Goal: Task Accomplishment & Management: Manage account settings

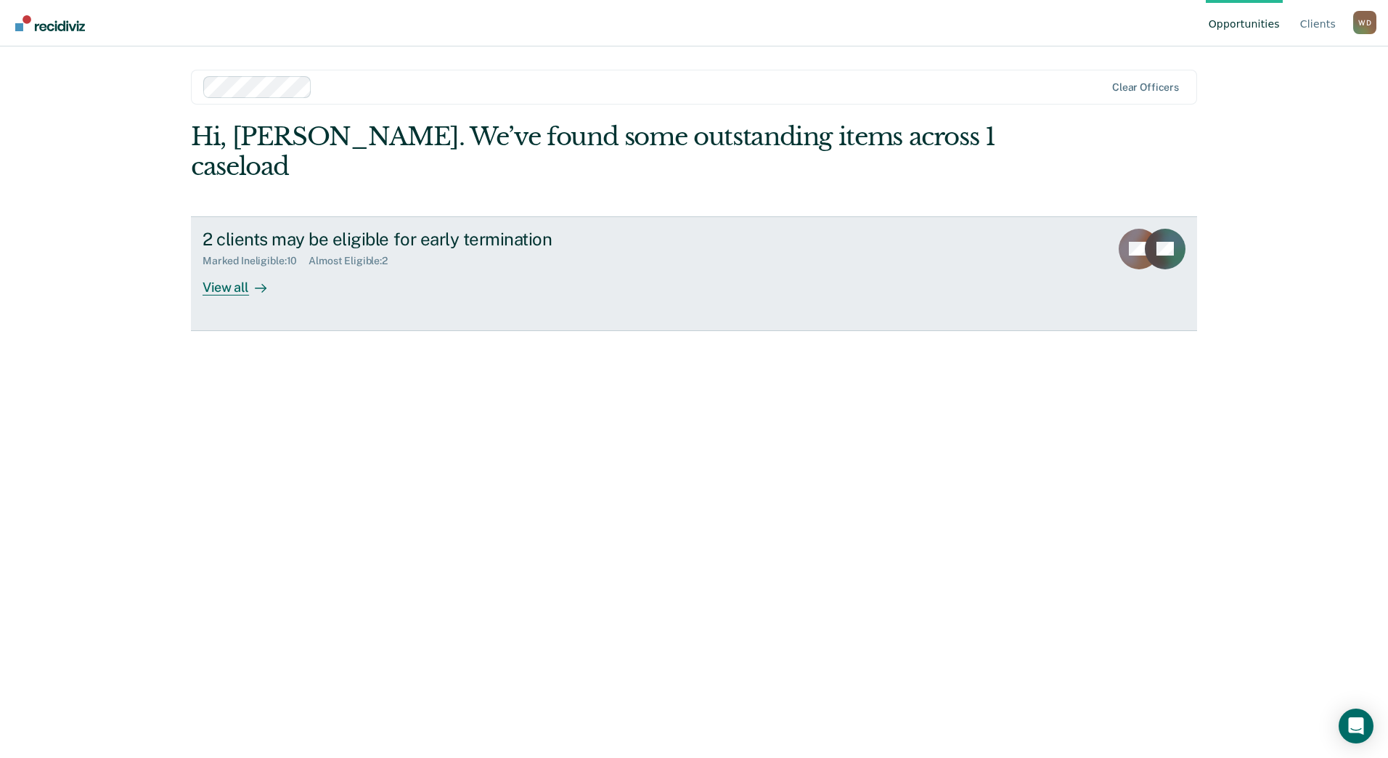
click at [234, 267] on div "View all" at bounding box center [242, 281] width 81 height 28
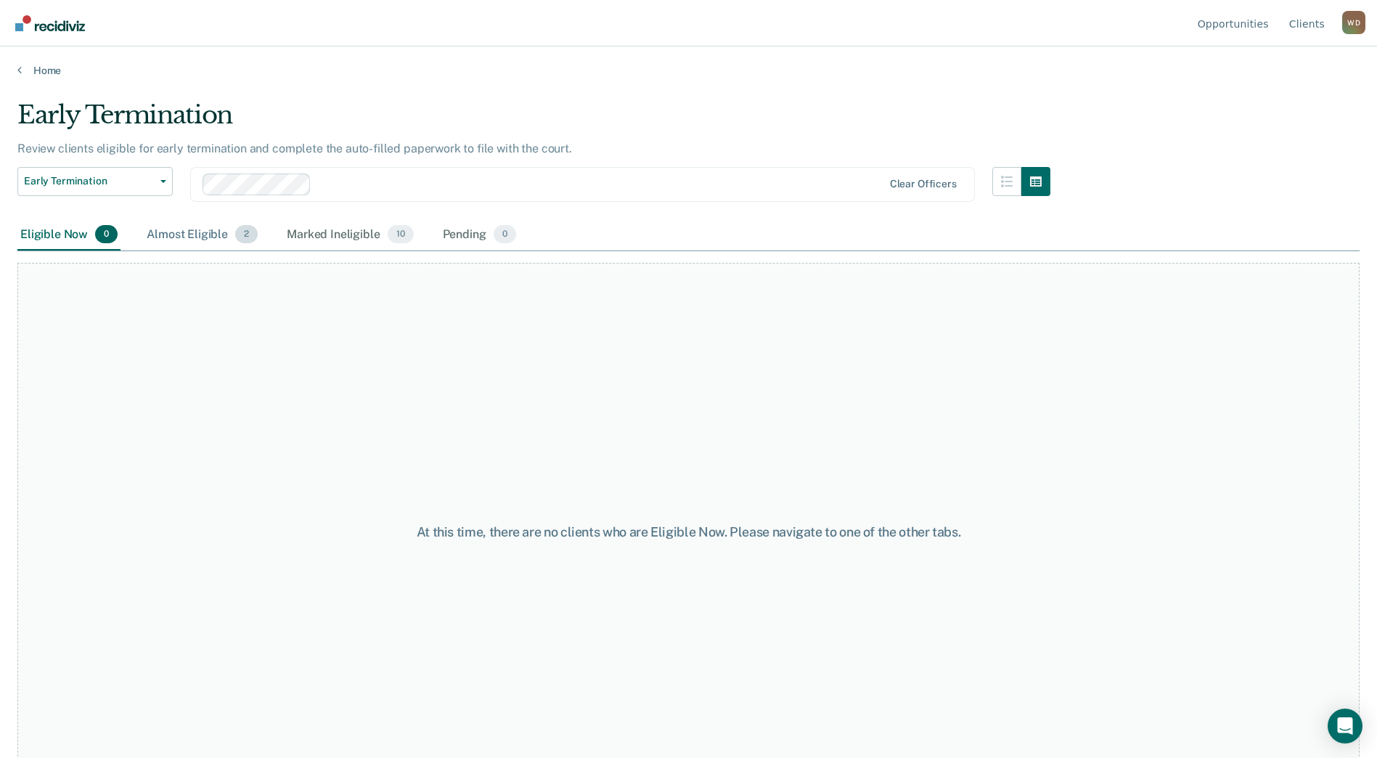
click at [187, 229] on div "Almost Eligible 2" at bounding box center [202, 235] width 117 height 32
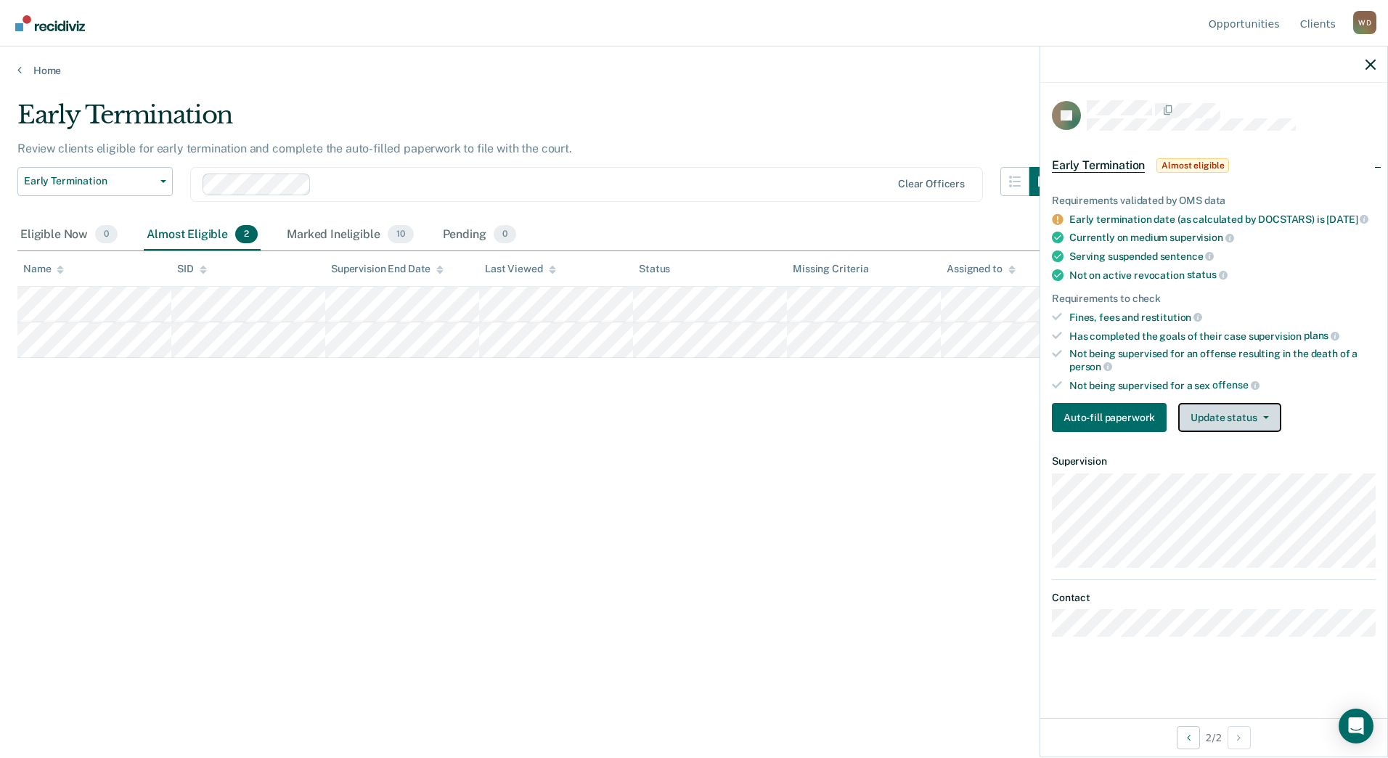
click at [1248, 432] on button "Update status" at bounding box center [1229, 417] width 102 height 29
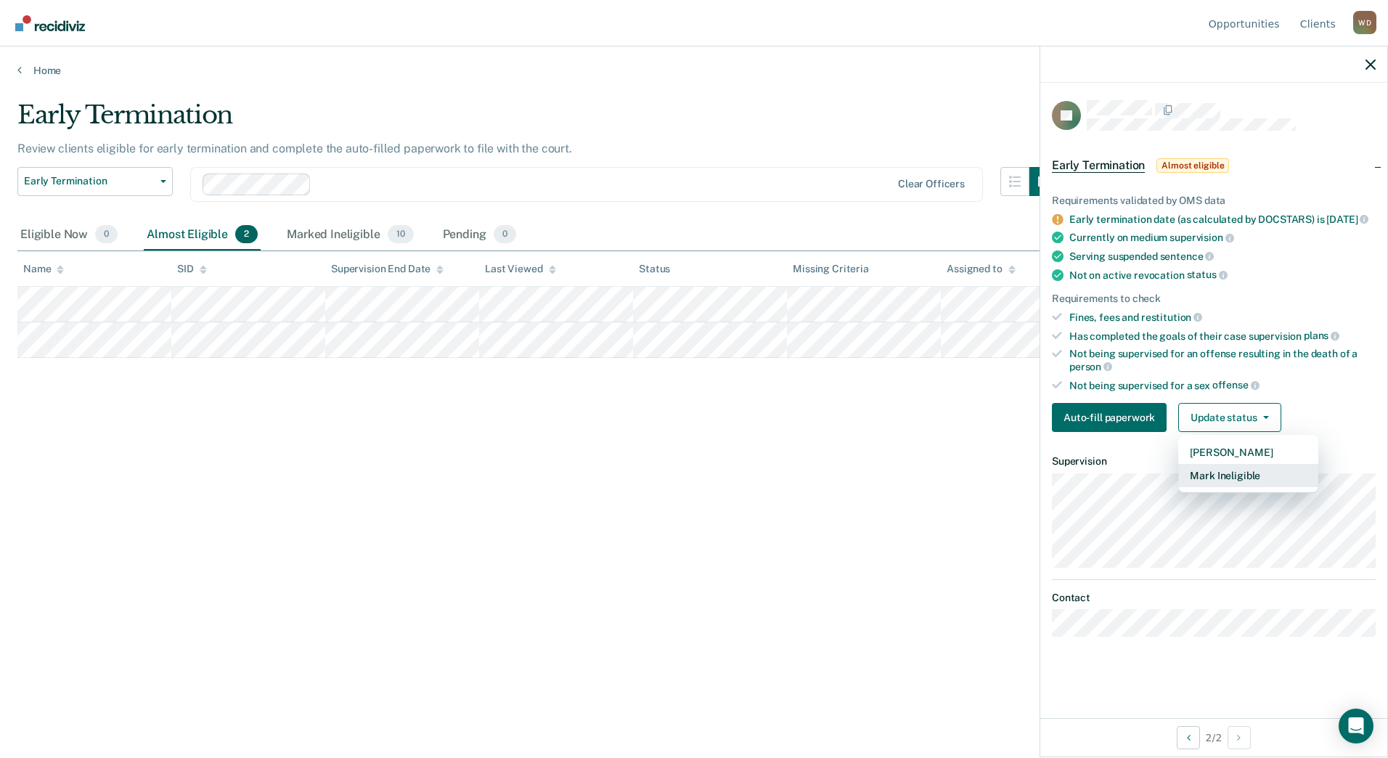
click at [1253, 487] on button "Mark Ineligible" at bounding box center [1248, 475] width 140 height 23
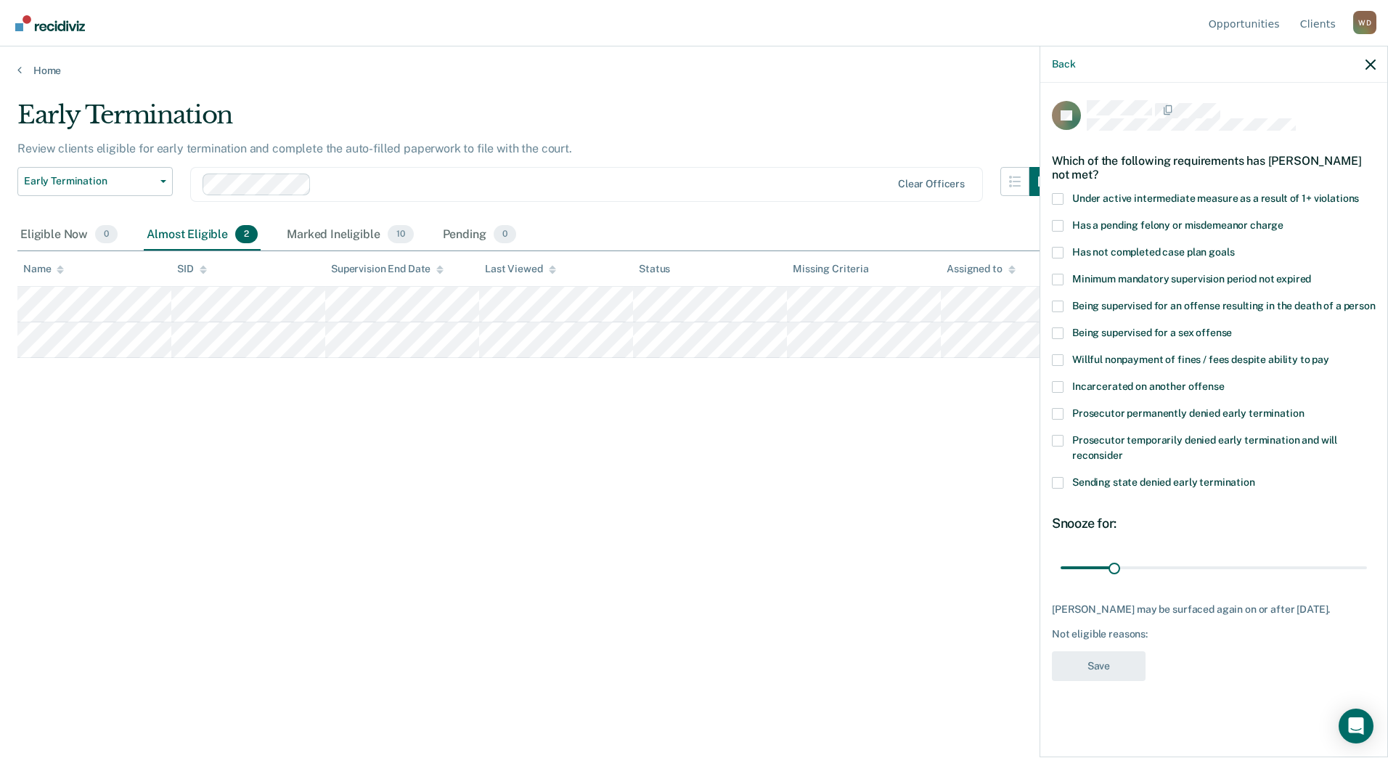
click at [1113, 255] on span "Has not completed case plan goals" at bounding box center [1153, 252] width 162 height 12
click at [1234, 247] on input "Has not completed case plan goals" at bounding box center [1234, 247] width 0 height 0
click at [1113, 353] on span "Willful nonpayment of fines / fees despite ability to pay" at bounding box center [1200, 359] width 257 height 12
click at [1329, 354] on input "Willful nonpayment of fines / fees despite ability to pay" at bounding box center [1329, 354] width 0 height 0
click at [1068, 362] on label "Willful nonpayment of fines / fees despite ability to pay" at bounding box center [1214, 361] width 324 height 15
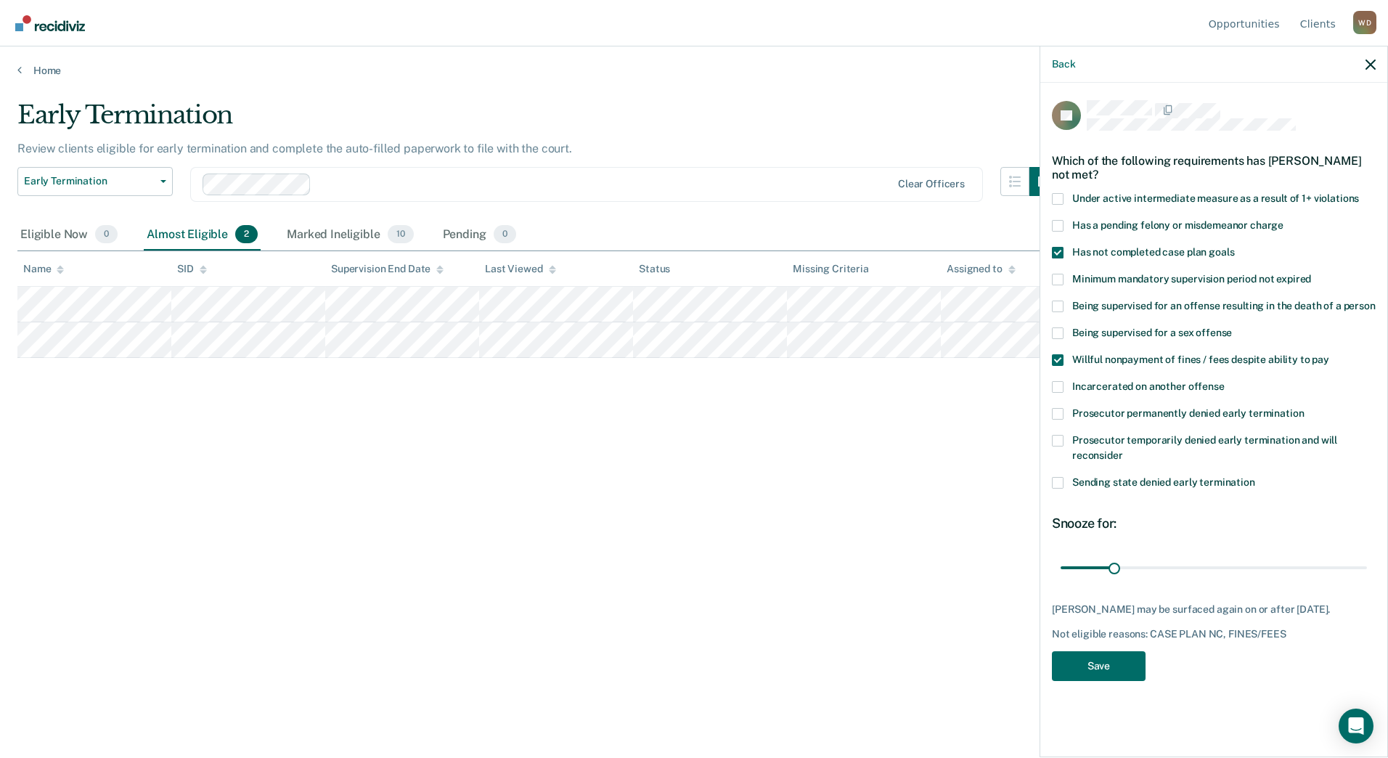
click at [1329, 354] on input "Willful nonpayment of fines / fees despite ability to pay" at bounding box center [1329, 354] width 0 height 0
click at [1256, 566] on input "range" at bounding box center [1213, 566] width 306 height 25
drag, startPoint x: 1256, startPoint y: 566, endPoint x: 1417, endPoint y: 578, distance: 161.5
type input "180"
click at [1367, 578] on input "range" at bounding box center [1213, 566] width 306 height 25
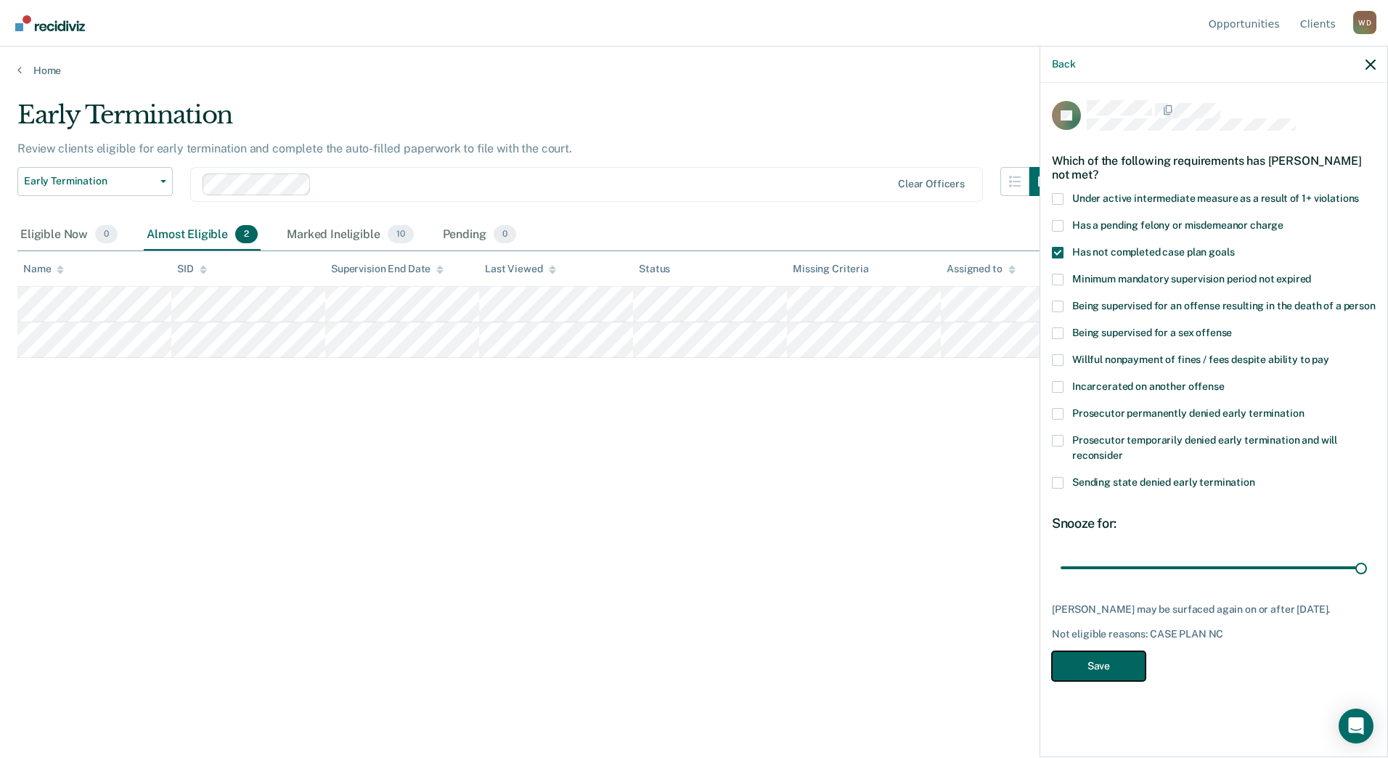
click at [1113, 658] on button "Save" at bounding box center [1099, 666] width 94 height 30
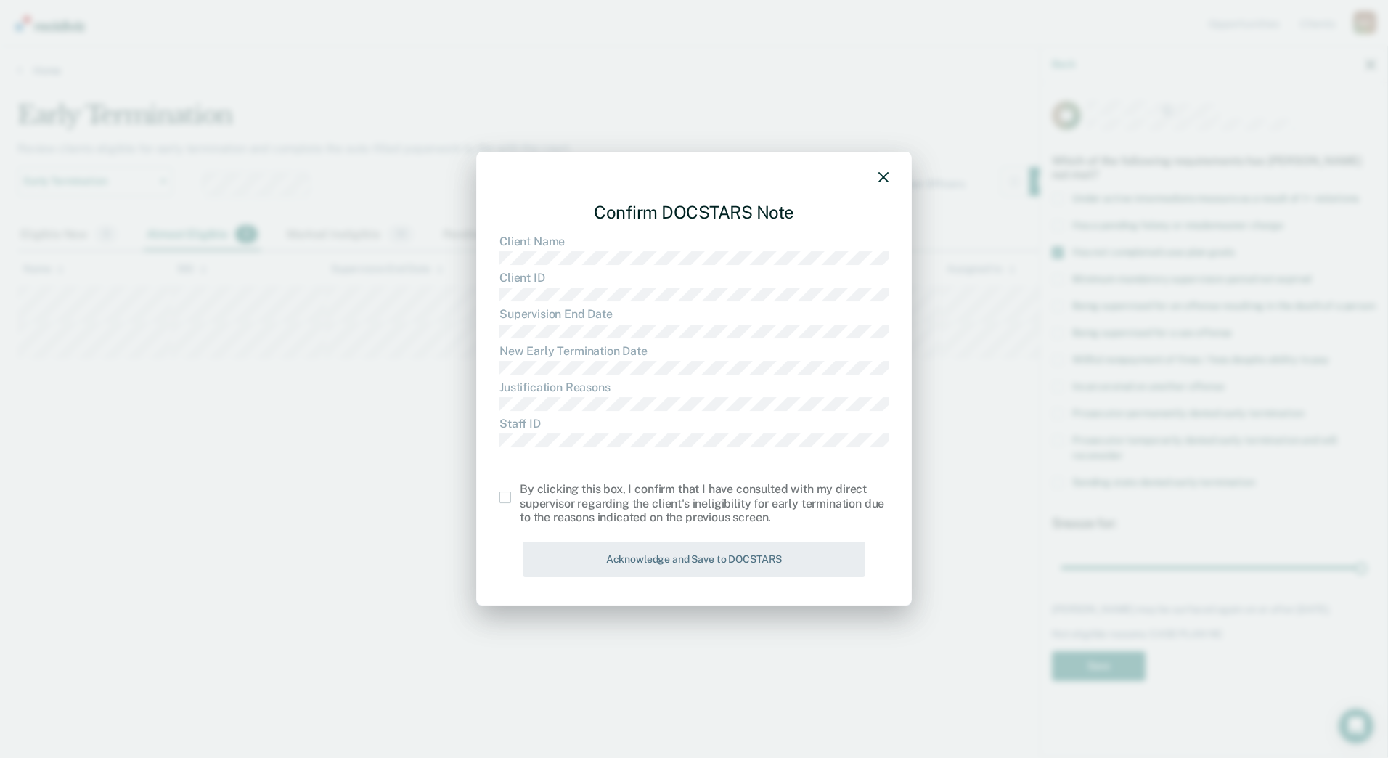
click at [508, 499] on span at bounding box center [505, 497] width 12 height 12
click at [520, 491] on input "checkbox" at bounding box center [520, 491] width 0 height 0
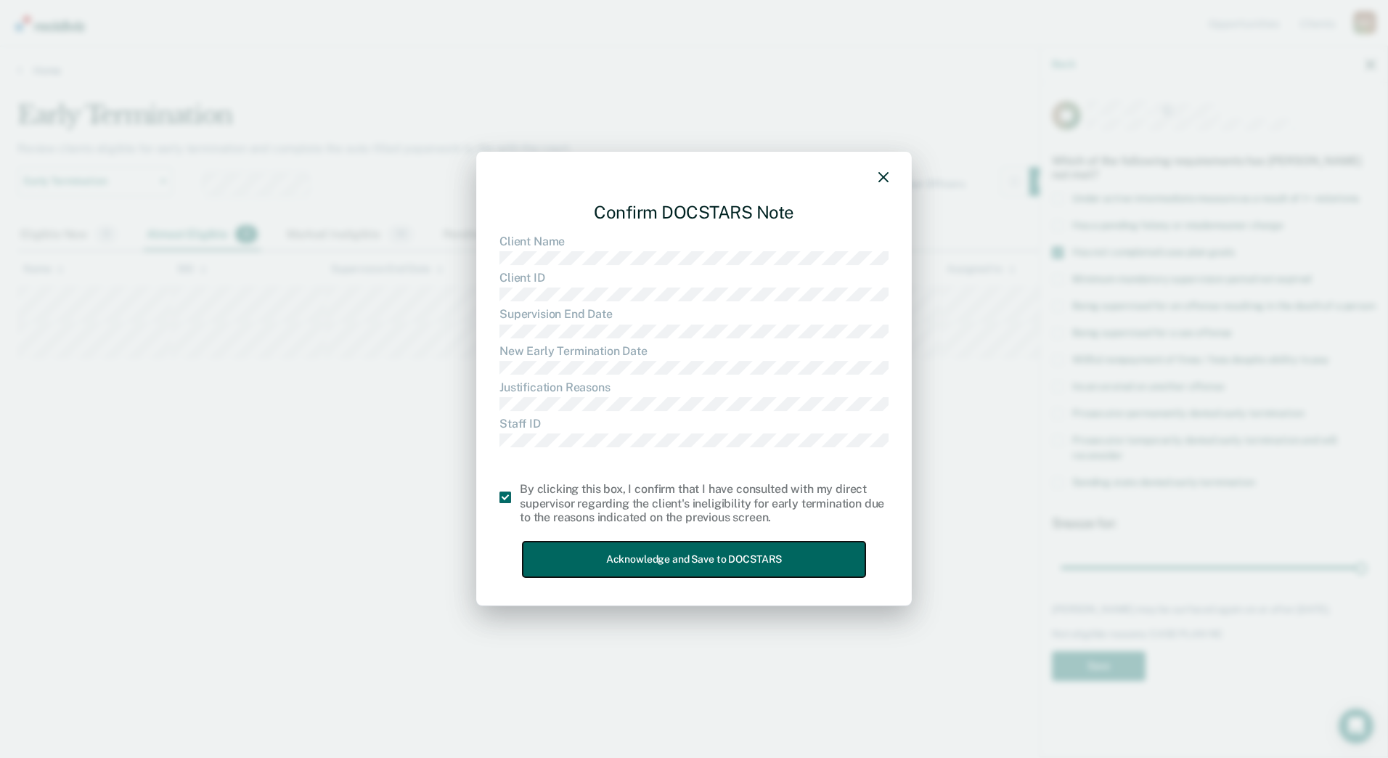
click at [642, 560] on button "Acknowledge and Save to DOCSTARS" at bounding box center [694, 559] width 343 height 36
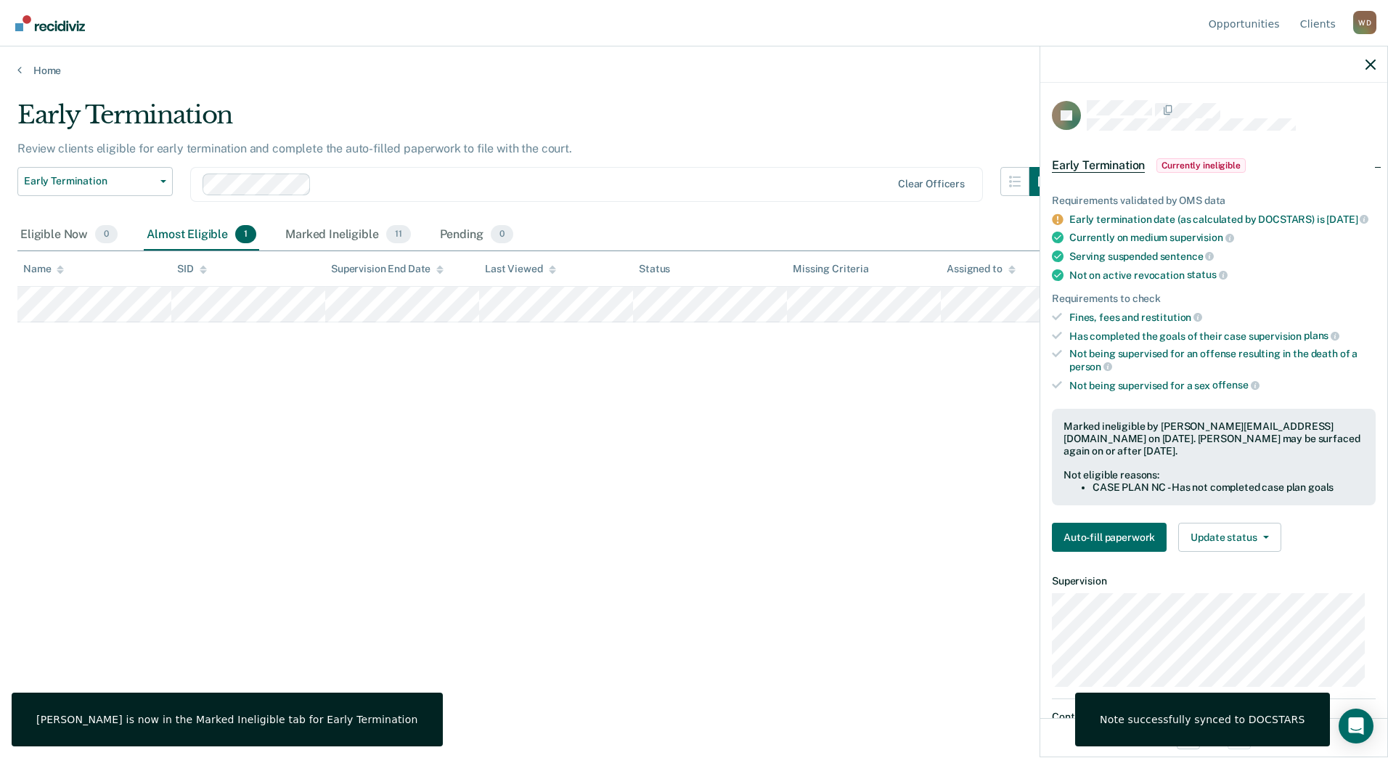
click at [894, 567] on div "Early Termination Review clients eligible for early termination and complete th…" at bounding box center [693, 374] width 1353 height 549
